Goal: Transaction & Acquisition: Purchase product/service

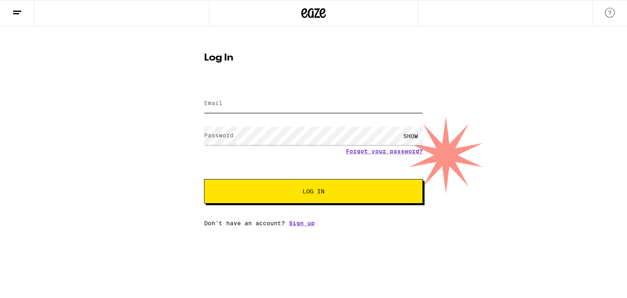
type input "[EMAIL_ADDRESS][DOMAIN_NAME]"
click at [322, 191] on span "Log In" at bounding box center [314, 191] width 22 height 6
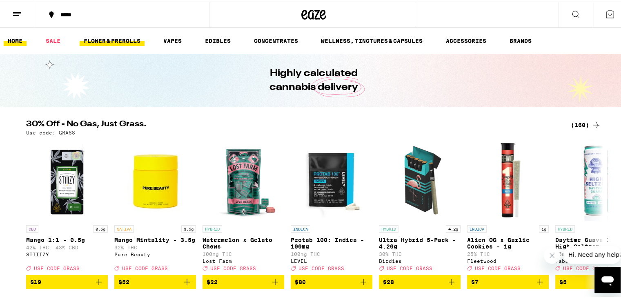
click at [100, 40] on link "FLOWER & PREROLLS" at bounding box center [112, 39] width 65 height 10
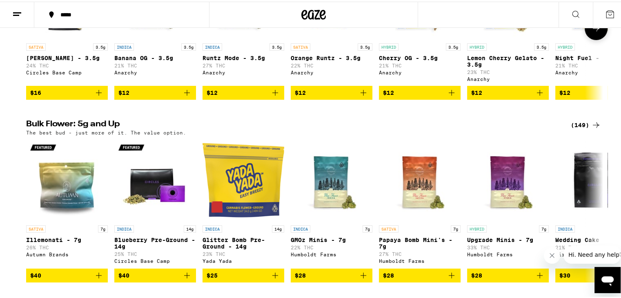
scroll to position [178, 0]
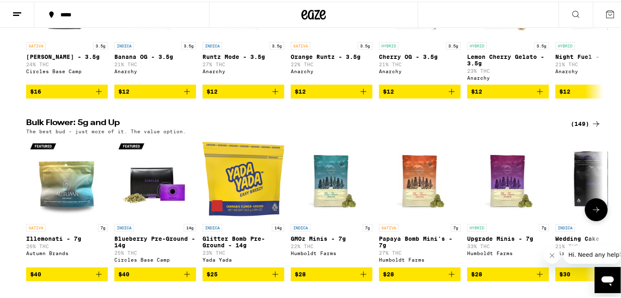
click at [595, 213] on icon at bounding box center [596, 208] width 10 height 10
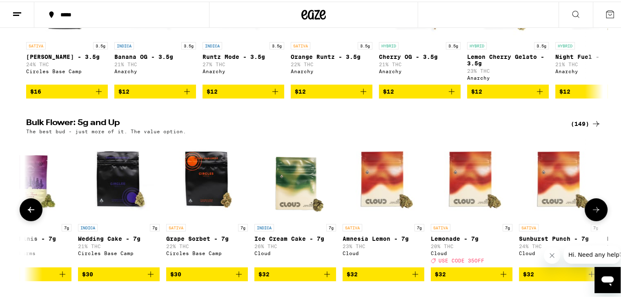
scroll to position [0, 486]
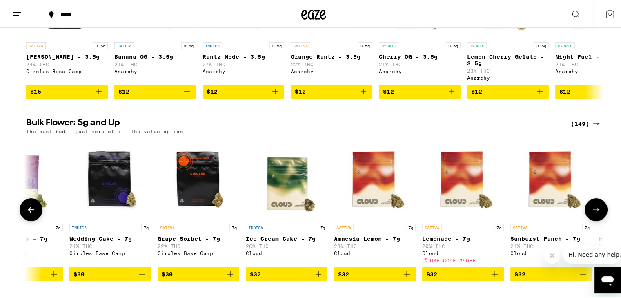
click at [595, 213] on icon at bounding box center [596, 208] width 10 height 10
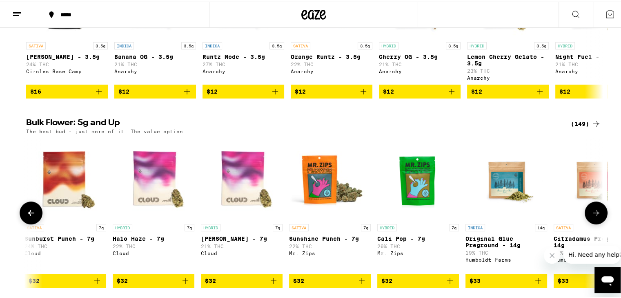
click at [595, 216] on icon at bounding box center [596, 211] width 10 height 10
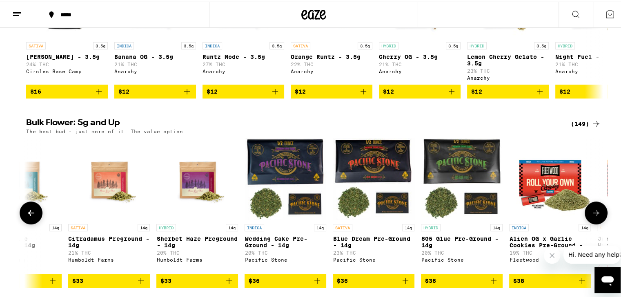
scroll to position [0, 1458]
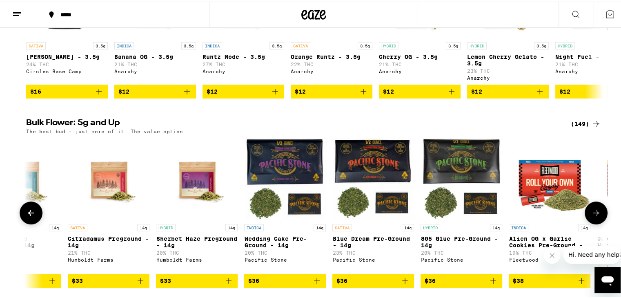
click at [595, 216] on icon at bounding box center [596, 211] width 10 height 10
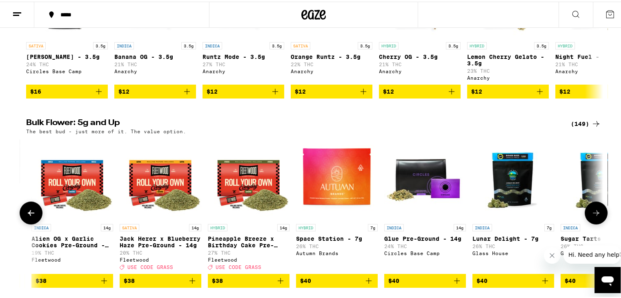
scroll to position [0, 1944]
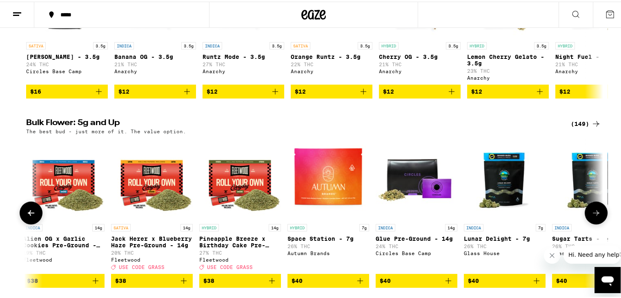
click at [595, 216] on icon at bounding box center [596, 211] width 10 height 10
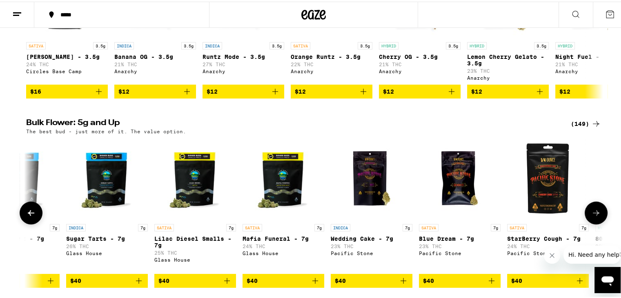
click at [595, 216] on icon at bounding box center [596, 211] width 10 height 10
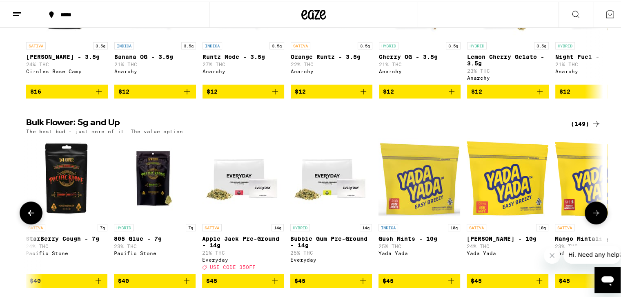
scroll to position [0, 2916]
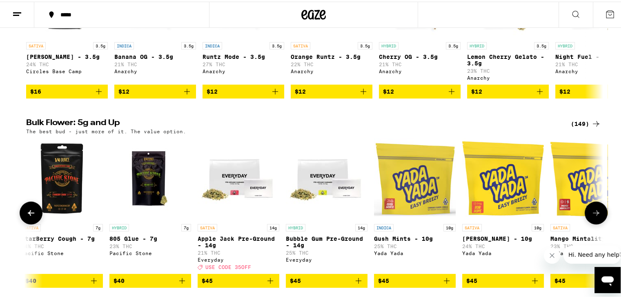
click at [595, 216] on icon at bounding box center [596, 211] width 10 height 10
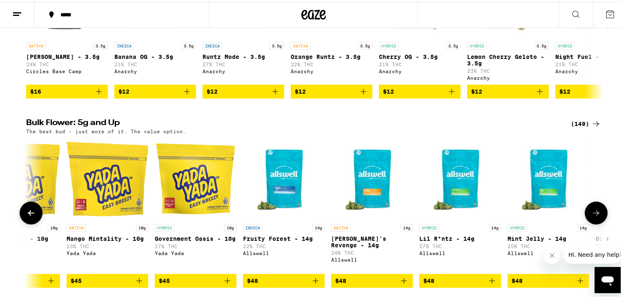
scroll to position [0, 3402]
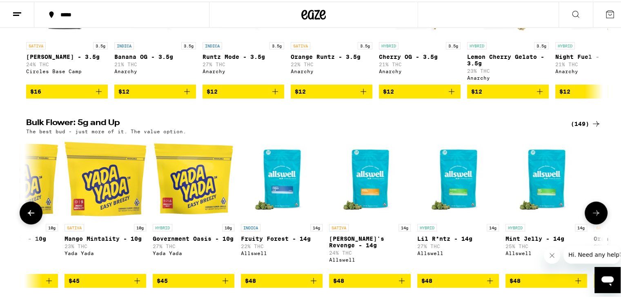
click at [595, 216] on icon at bounding box center [596, 211] width 10 height 10
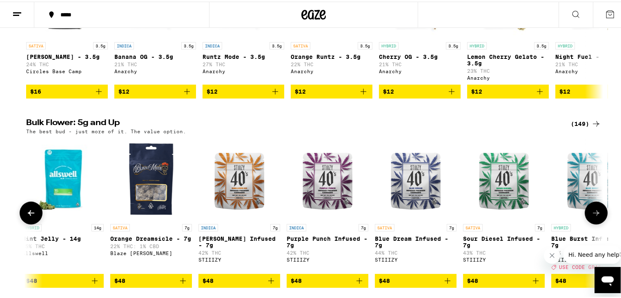
scroll to position [0, 3888]
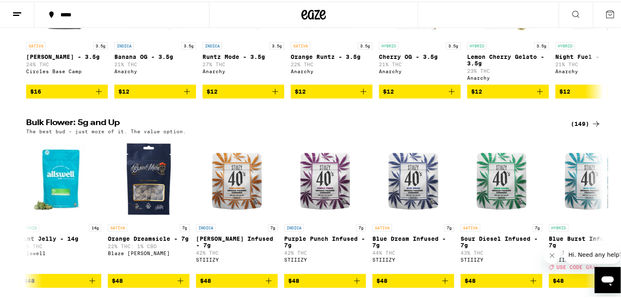
click at [579, 127] on div "(149)" at bounding box center [586, 122] width 30 height 10
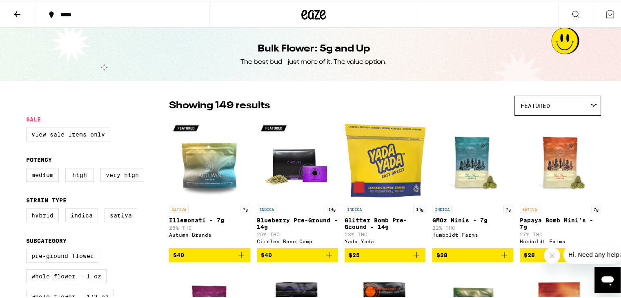
click at [16, 14] on icon at bounding box center [17, 13] width 7 height 6
